Goal: Information Seeking & Learning: Check status

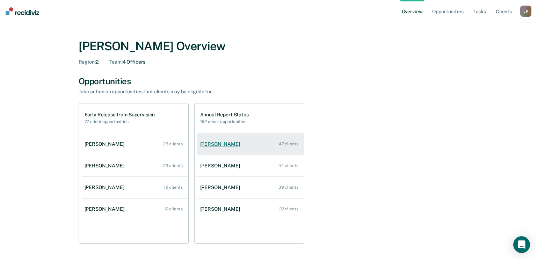
click at [220, 145] on div "[PERSON_NAME]" at bounding box center [221, 144] width 43 height 6
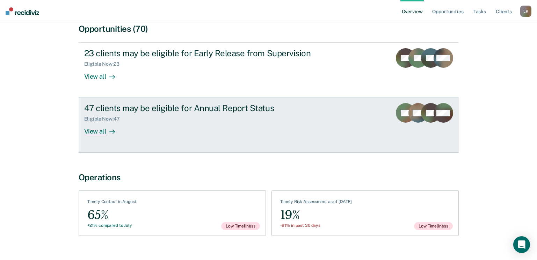
scroll to position [70, 0]
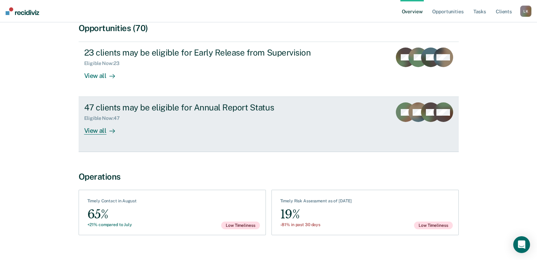
click at [105, 132] on div "View all" at bounding box center [103, 128] width 39 height 14
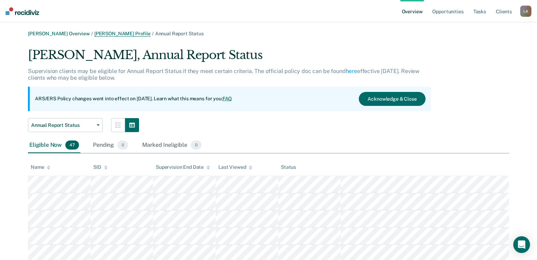
click at [112, 34] on link "[PERSON_NAME] Profile" at bounding box center [122, 34] width 56 height 6
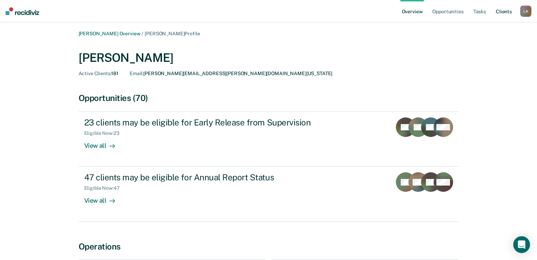
click at [500, 9] on link "Client s" at bounding box center [503, 11] width 19 height 22
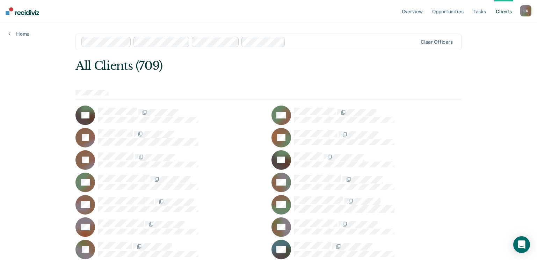
scroll to position [35, 0]
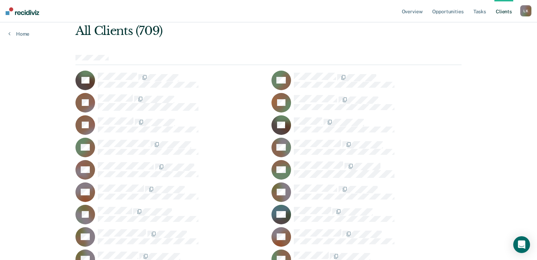
click at [120, 58] on div at bounding box center [268, 60] width 386 height 10
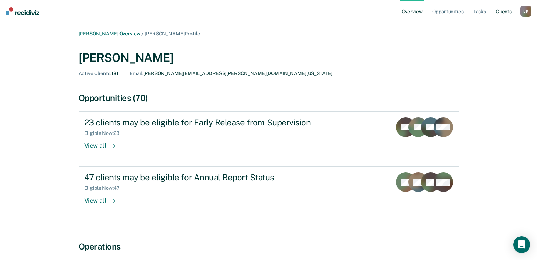
click at [502, 15] on link "Client s" at bounding box center [503, 11] width 19 height 22
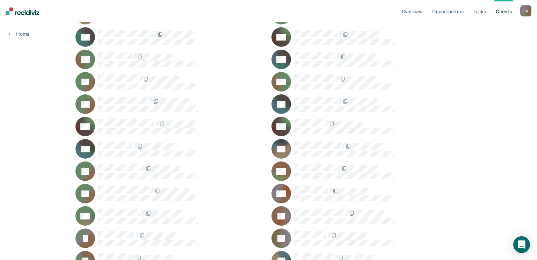
scroll to position [3004, 0]
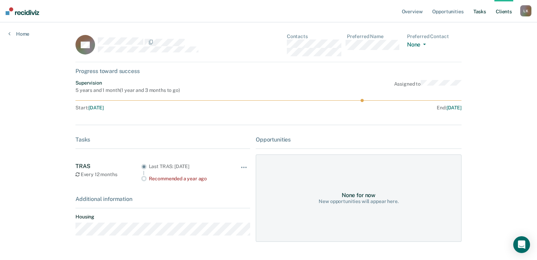
click at [478, 8] on link "Tasks" at bounding box center [479, 11] width 15 height 22
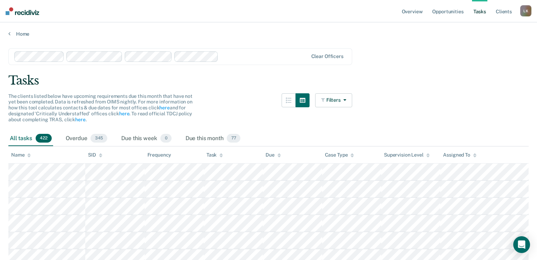
click at [30, 156] on icon at bounding box center [28, 155] width 3 height 5
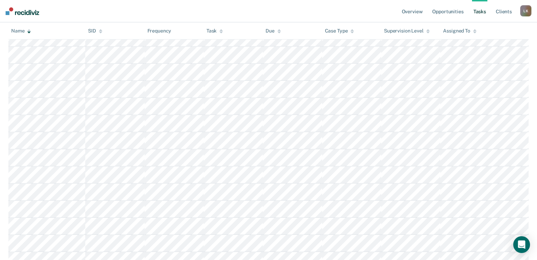
scroll to position [4786, 0]
click at [29, 30] on icon at bounding box center [28, 30] width 3 height 2
click at [20, 31] on div "Name" at bounding box center [21, 31] width 20 height 6
click at [30, 30] on icon at bounding box center [28, 30] width 3 height 2
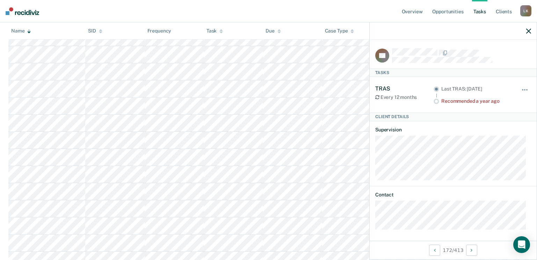
scroll to position [4227, 0]
